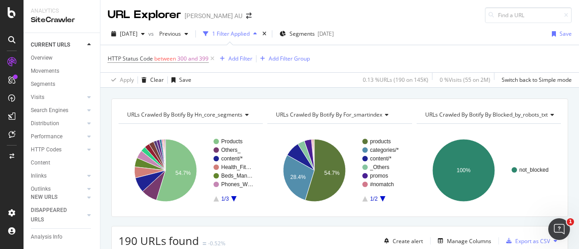
click at [402, 22] on div "URL Explorer Harvey Norman AU" at bounding box center [339, 11] width 479 height 23
click at [426, 22] on div "URL Explorer Harvey Norman AU" at bounding box center [339, 11] width 479 height 23
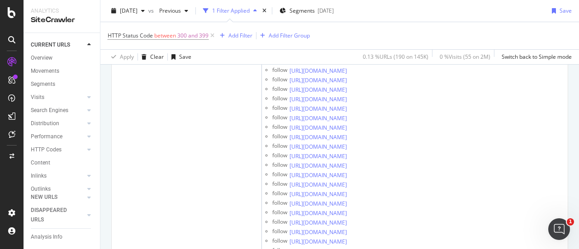
scroll to position [8729, 0]
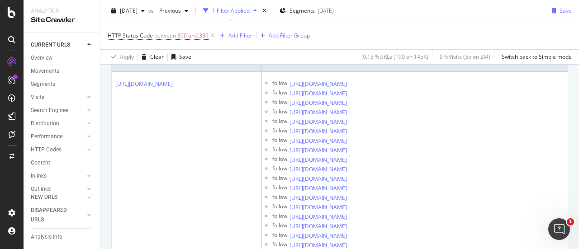
scroll to position [226, 0]
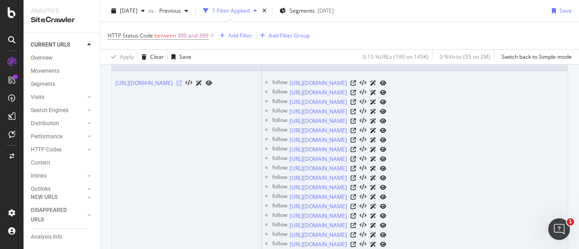
click at [182, 84] on icon at bounding box center [178, 83] width 5 height 5
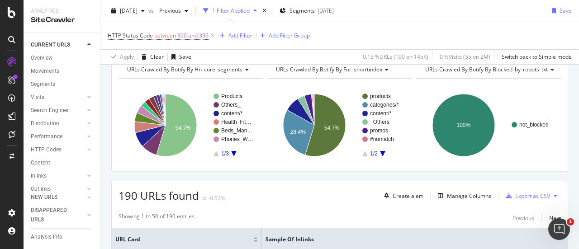
scroll to position [90, 0]
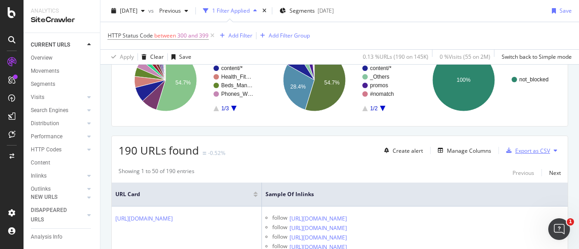
click at [522, 151] on div "Export as CSV" at bounding box center [532, 151] width 35 height 8
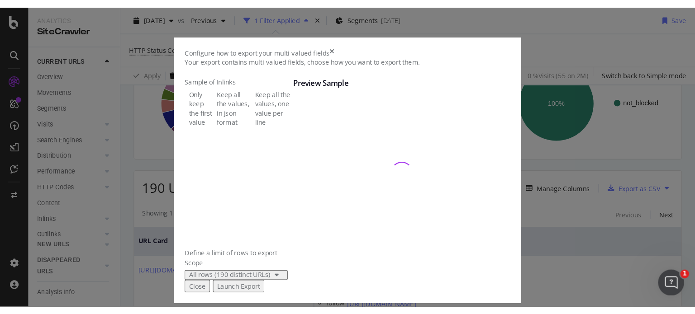
scroll to position [65, 0]
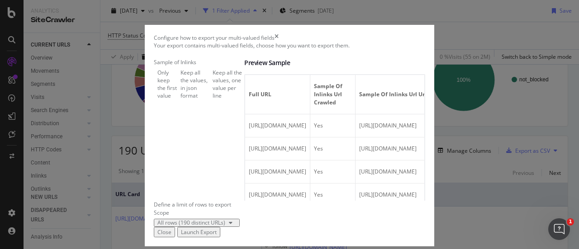
click at [217, 228] on div "Launch Export" at bounding box center [199, 232] width 36 height 8
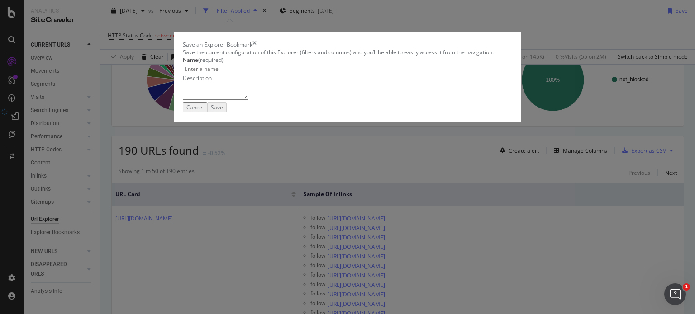
scroll to position [90, 0]
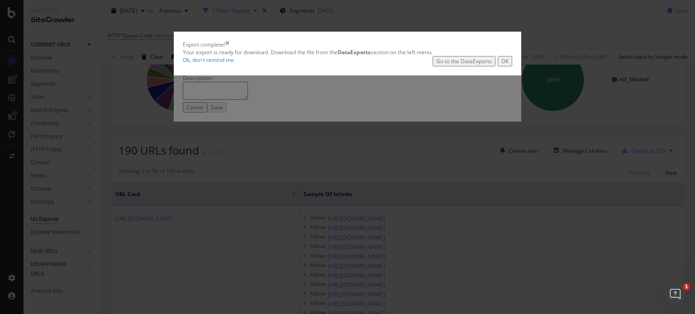
click at [461, 65] on div "Go to the DataExports" at bounding box center [464, 61] width 56 height 8
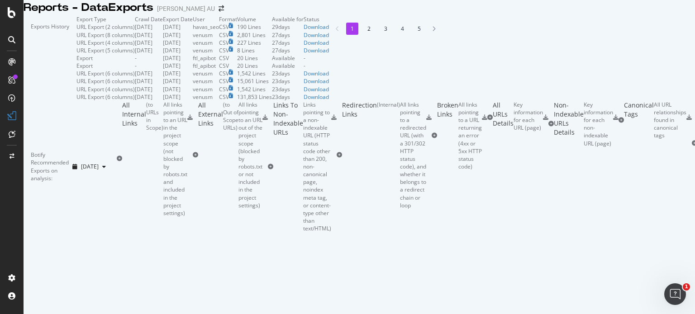
click at [455, 26] on div "Exports History Export Type Crawl Date Export Date User Format Volume Available…" at bounding box center [359, 123] width 671 height 217
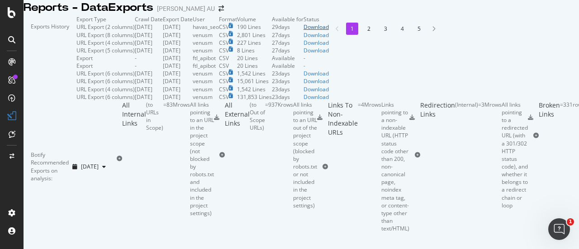
click at [329, 31] on div "Download" at bounding box center [315, 27] width 25 height 8
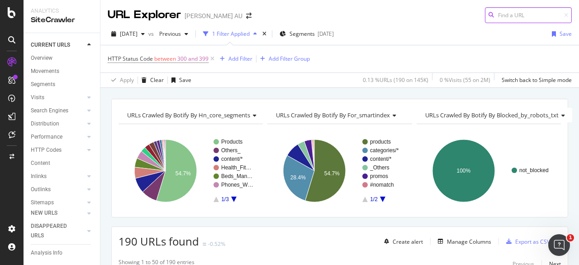
scroll to position [136, 0]
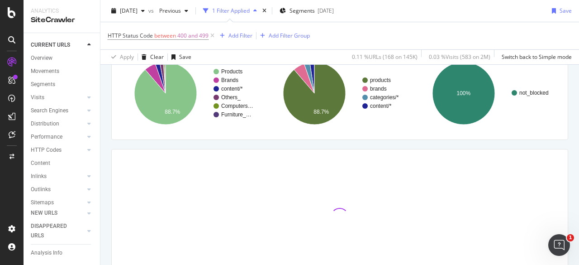
scroll to position [128, 0]
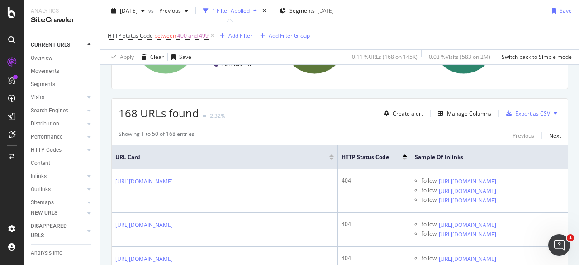
click at [517, 113] on div "Export as CSV" at bounding box center [532, 113] width 35 height 8
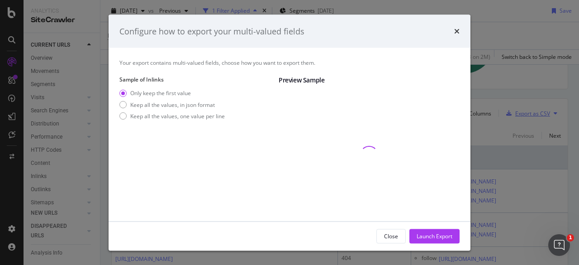
scroll to position [50, 0]
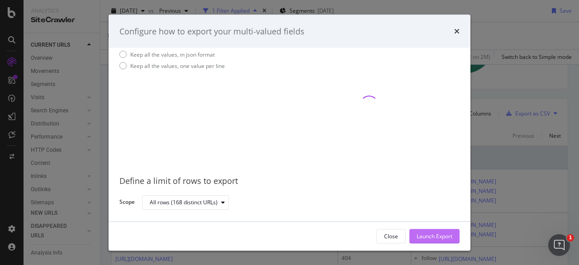
click at [431, 233] on div "Launch Export" at bounding box center [435, 236] width 36 height 8
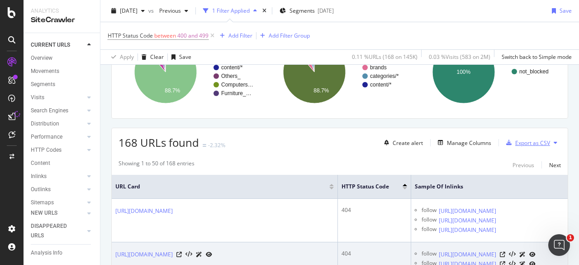
scroll to position [136, 0]
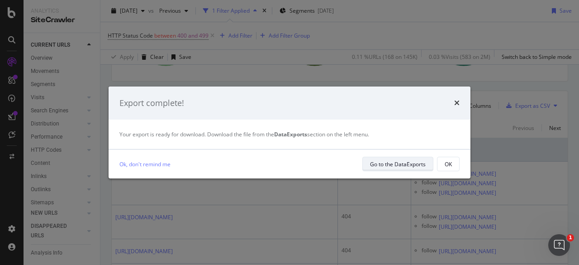
click at [402, 163] on div "Go to the DataExports" at bounding box center [398, 164] width 56 height 8
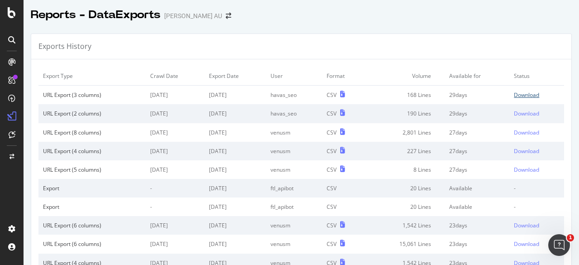
click at [519, 93] on div "Download" at bounding box center [526, 95] width 25 height 8
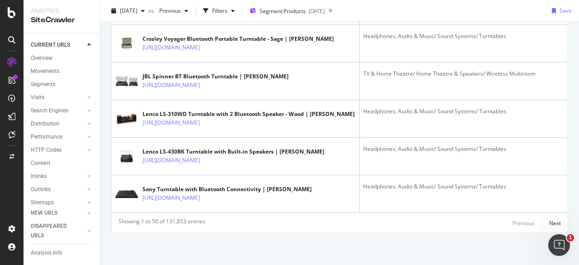
scroll to position [2151, 0]
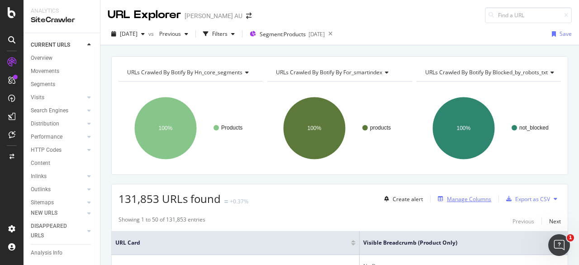
click at [453, 199] on div "Manage Columns" at bounding box center [469, 199] width 44 height 8
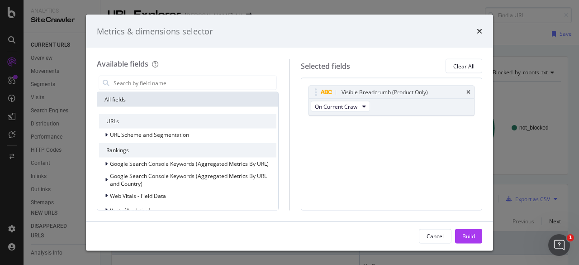
click at [479, 36] on div "times" at bounding box center [479, 31] width 5 height 12
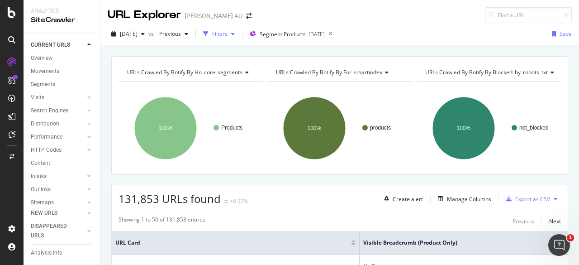
click at [236, 39] on div "Filters" at bounding box center [218, 34] width 39 height 14
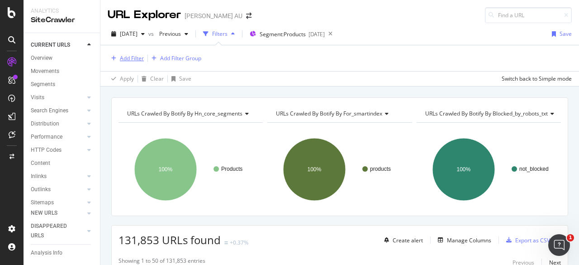
click at [136, 59] on div "Add Filter" at bounding box center [132, 58] width 24 height 8
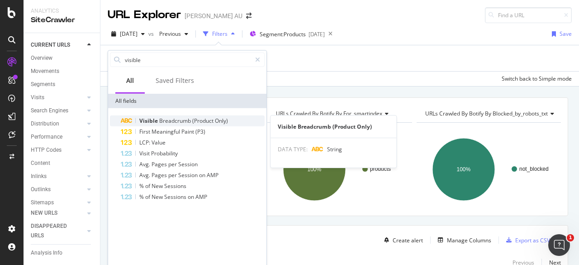
type input "visible"
click at [185, 118] on span "Breadcrumb" at bounding box center [175, 121] width 33 height 8
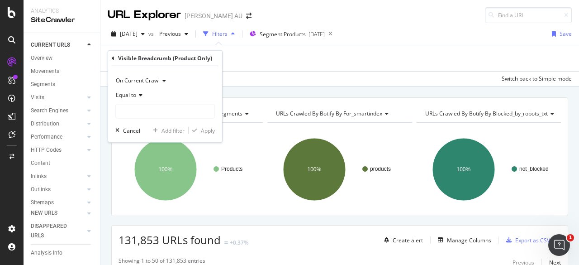
click at [140, 98] on div "Equal to" at bounding box center [165, 95] width 100 height 14
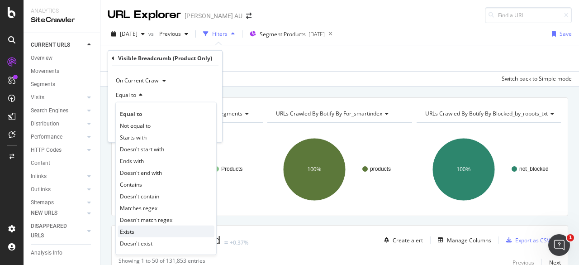
click at [142, 230] on div "Exists" at bounding box center [166, 231] width 97 height 12
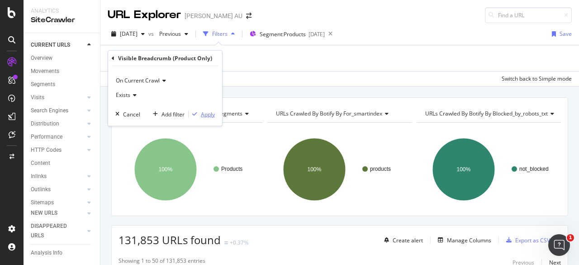
click at [208, 115] on div "Apply" at bounding box center [208, 114] width 14 height 8
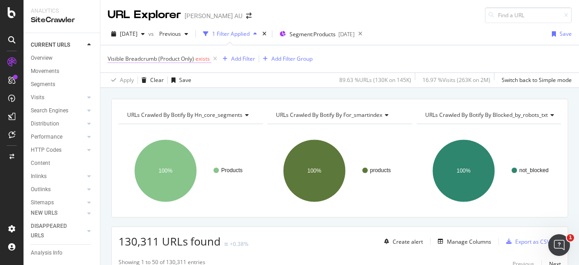
click at [204, 56] on span "exists" at bounding box center [202, 59] width 14 height 8
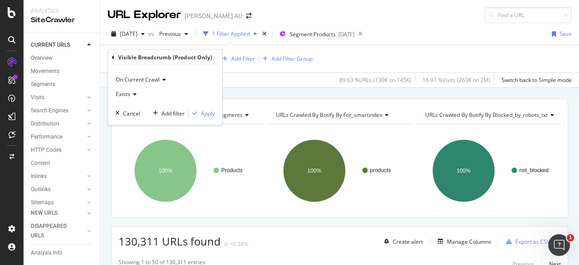
click at [129, 93] on span "Exists" at bounding box center [123, 94] width 14 height 8
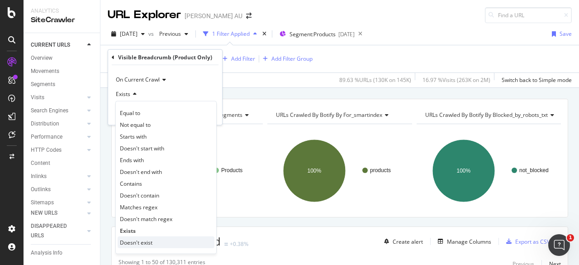
click at [150, 240] on span "Doesn't exist" at bounding box center [136, 242] width 33 height 8
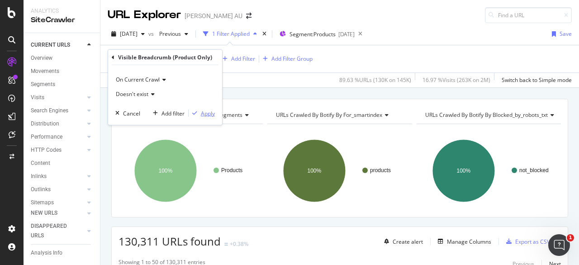
click at [202, 113] on div "Apply" at bounding box center [208, 113] width 14 height 8
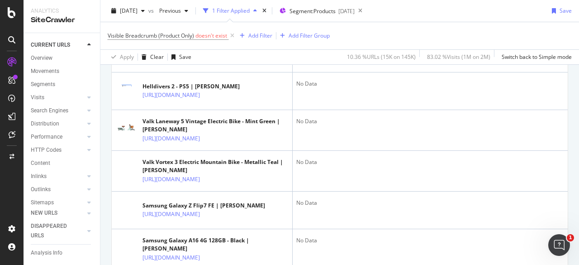
scroll to position [846, 0]
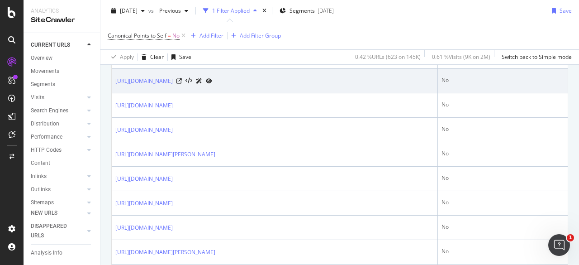
scroll to position [1221, 0]
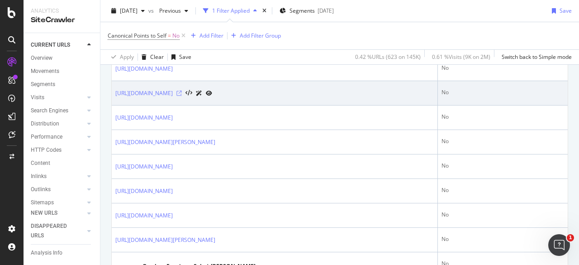
click at [182, 96] on icon at bounding box center [178, 92] width 5 height 5
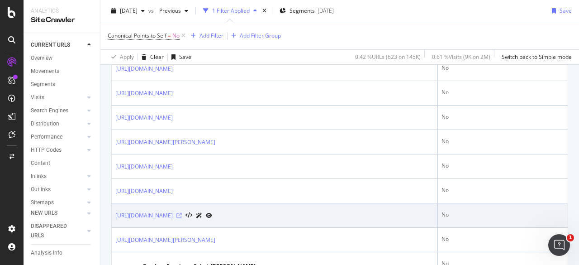
click at [182, 218] on icon at bounding box center [178, 215] width 5 height 5
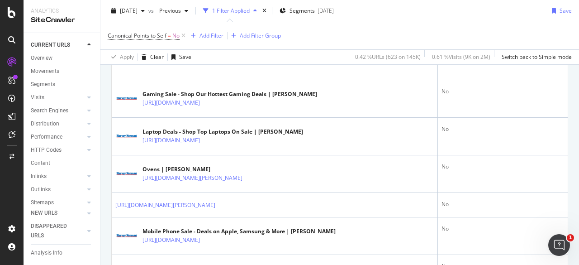
scroll to position [389, 0]
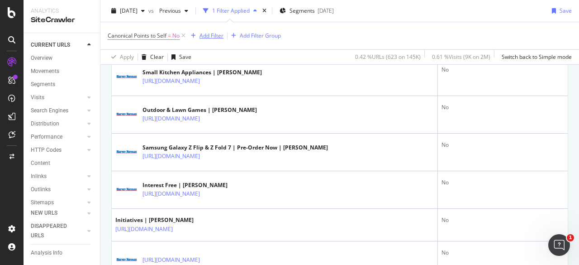
click at [209, 38] on div "Add Filter" at bounding box center [211, 36] width 24 height 8
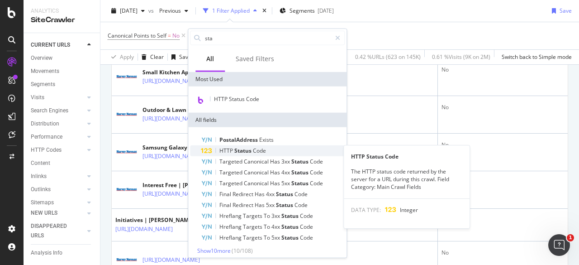
type input "sta"
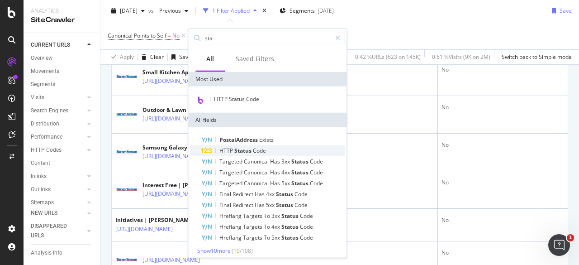
click at [268, 153] on div "HTTP Status Code" at bounding box center [273, 150] width 144 height 11
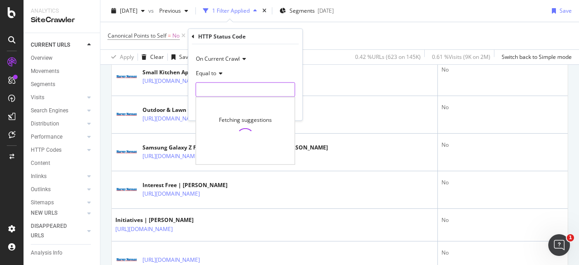
click at [217, 85] on input "number" at bounding box center [245, 89] width 100 height 14
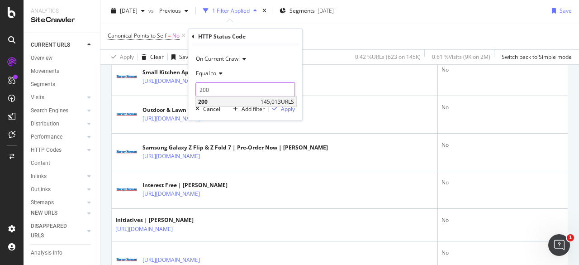
type input "200"
click at [220, 104] on span "200" at bounding box center [228, 102] width 60 height 8
click at [287, 112] on div "Apply" at bounding box center [288, 108] width 14 height 8
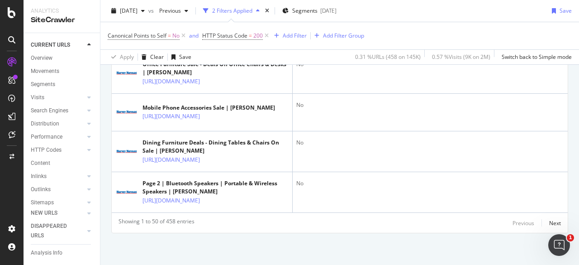
scroll to position [2397, 0]
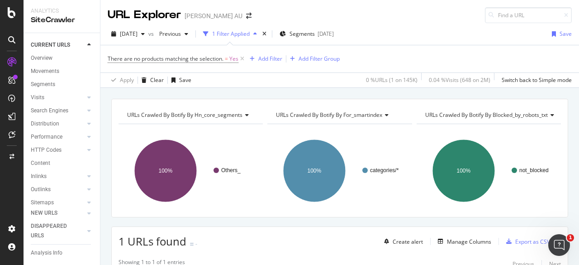
click at [409, 25] on div "[DATE] vs Previous 1 Filter Applied Segments [DATE] Save There are no products …" at bounding box center [339, 55] width 479 height 65
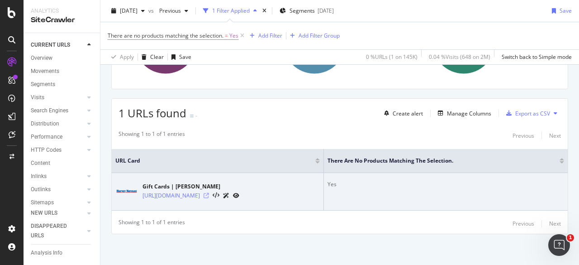
click at [209, 193] on icon at bounding box center [206, 195] width 5 height 5
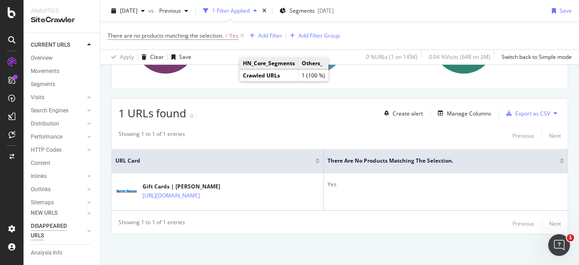
click at [49, 226] on div "DISAPPEARED URLS" at bounding box center [54, 230] width 46 height 19
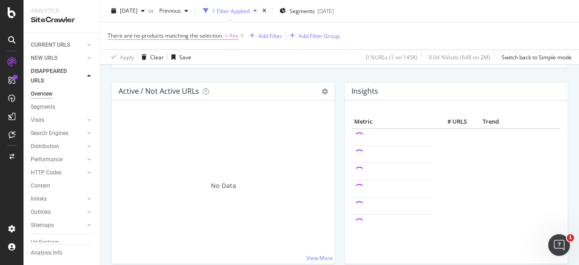
scroll to position [90, 0]
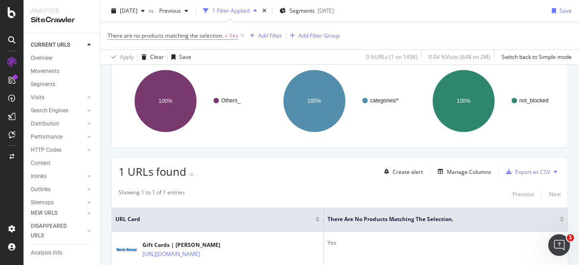
scroll to position [128, 0]
